Goal: Navigation & Orientation: Find specific page/section

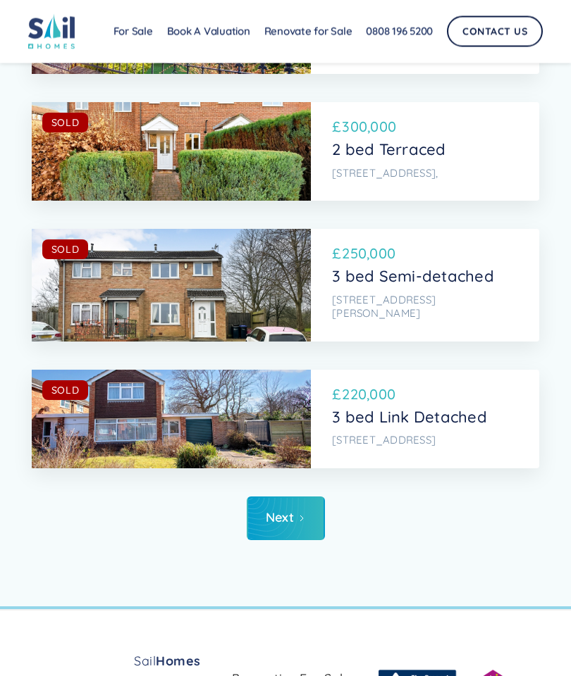
scroll to position [5414, 0]
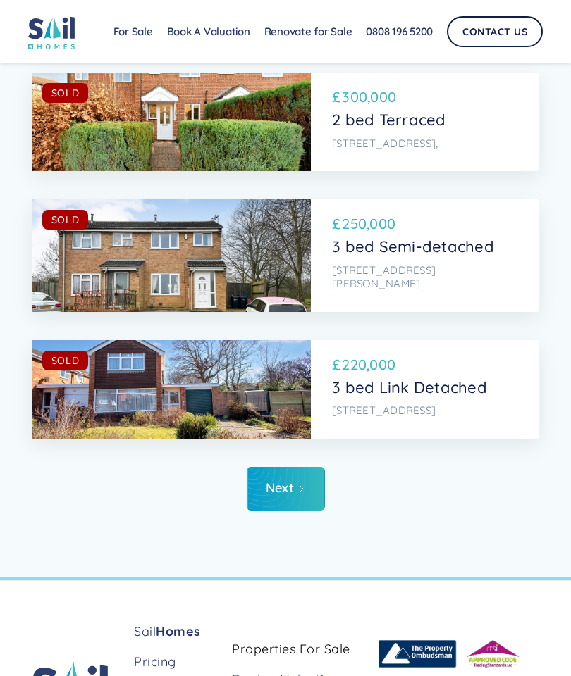
click at [298, 485] on icon "Next Page" at bounding box center [301, 489] width 8 height 8
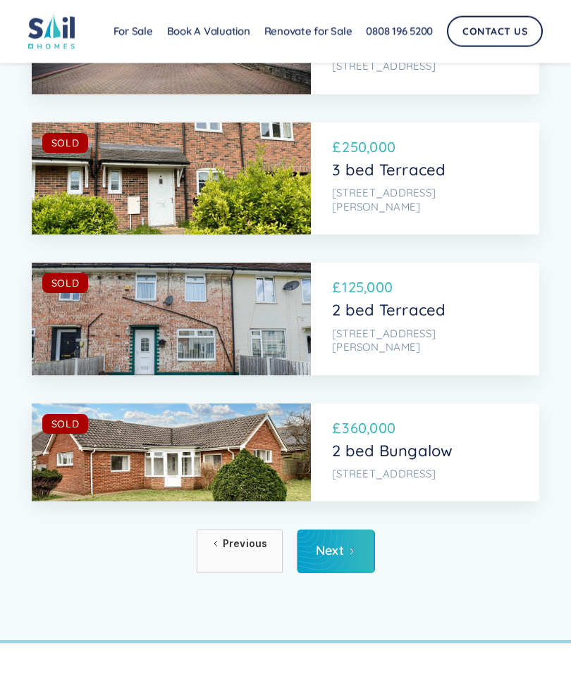
scroll to position [5419, 0]
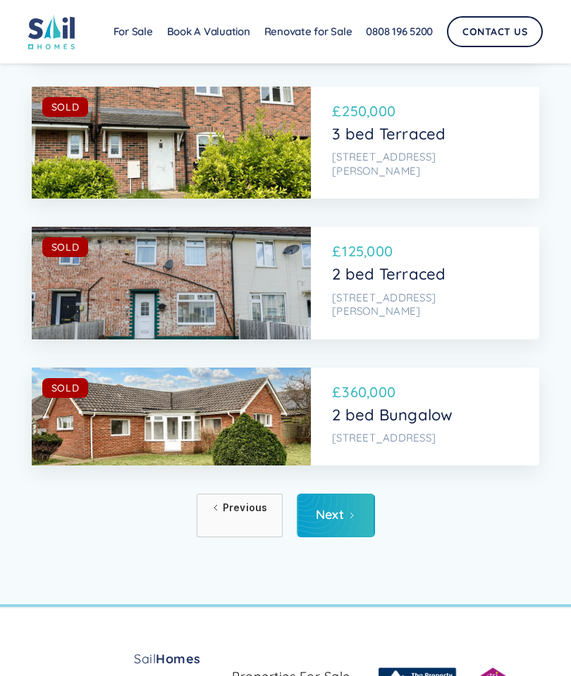
click at [342, 508] on div "Next" at bounding box center [330, 515] width 29 height 14
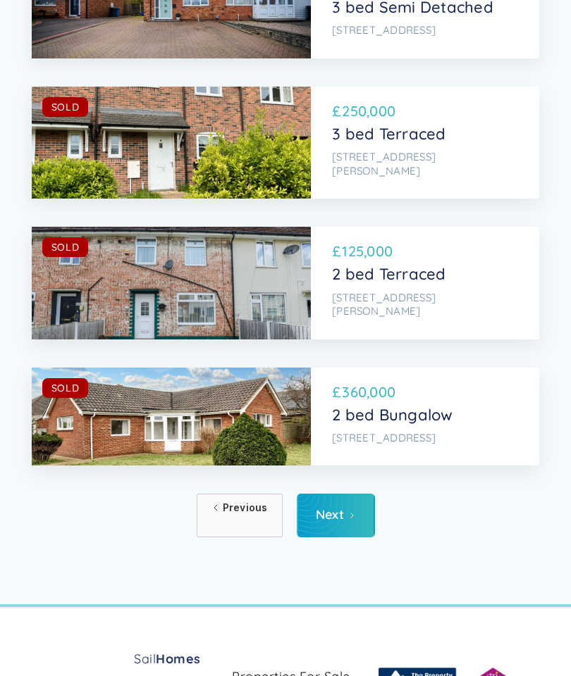
scroll to position [5475, 0]
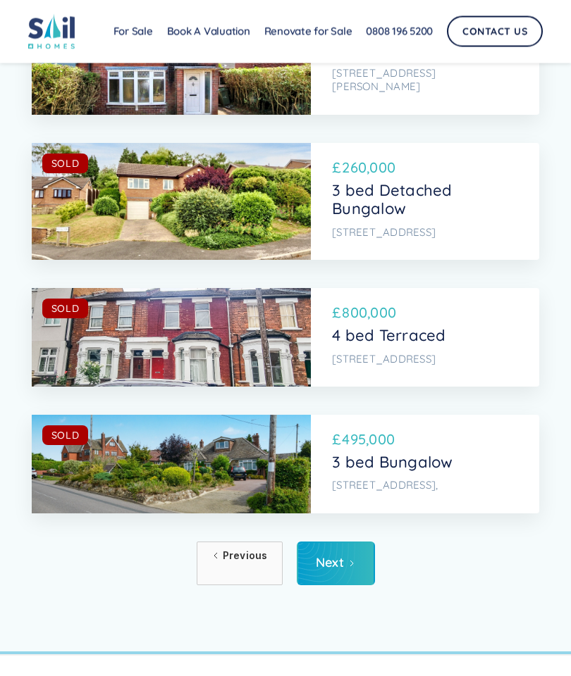
scroll to position [5419, 0]
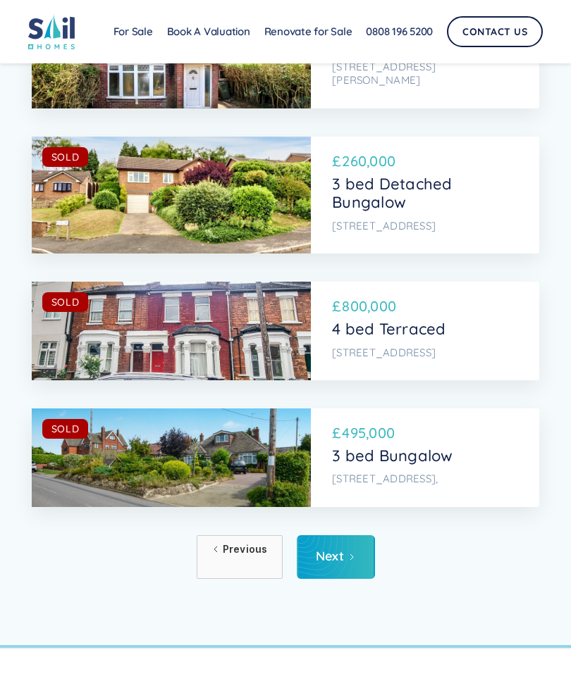
click at [347, 553] on icon "Next Page" at bounding box center [351, 557] width 8 height 8
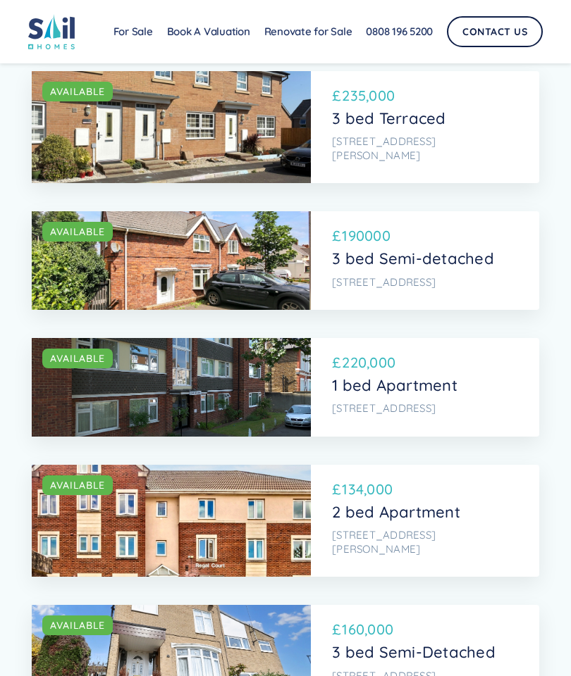
scroll to position [1924, 0]
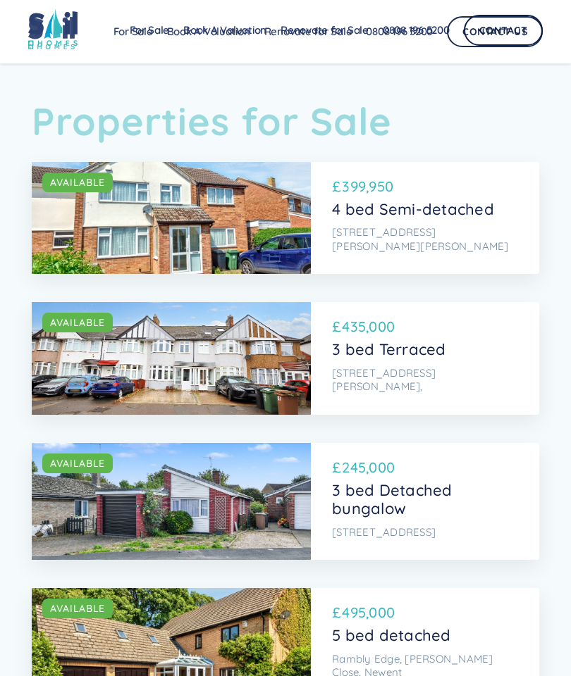
scroll to position [5470, 0]
